Goal: Register for event/course

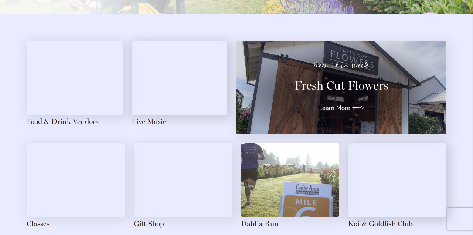
scroll to position [852, 0]
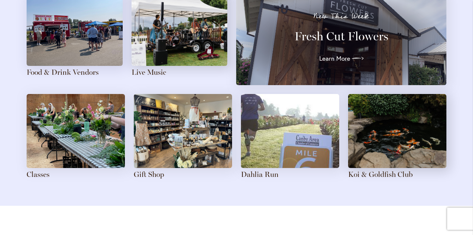
click at [279, 127] on img at bounding box center [290, 131] width 98 height 74
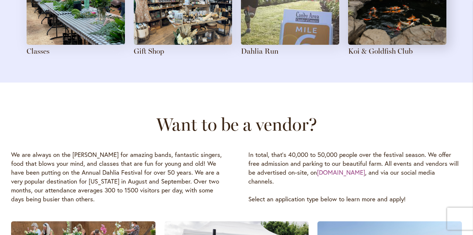
scroll to position [1074, 0]
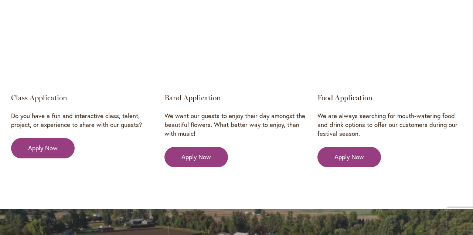
scroll to position [1271, 0]
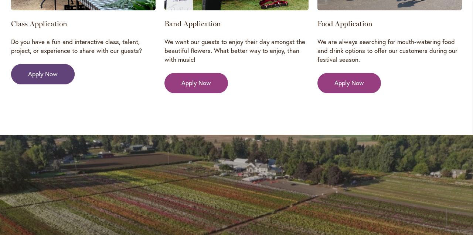
click at [54, 72] on span "Apply Now" at bounding box center [43, 74] width 30 height 9
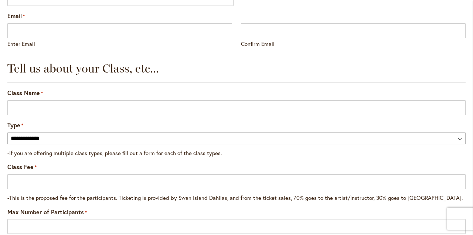
scroll to position [690, 0]
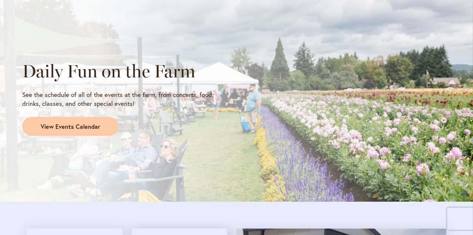
scroll to position [690, 0]
